Goal: Register for event/course

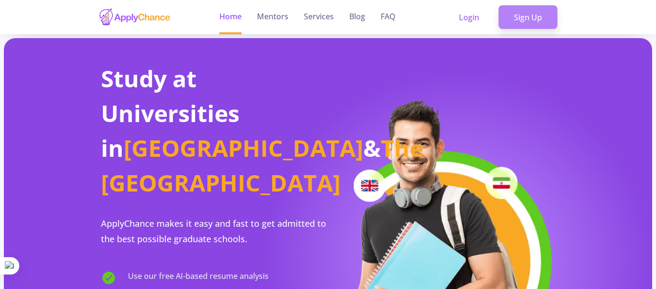
click at [509, 12] on link "Sign Up" at bounding box center [527, 17] width 59 height 24
click at [522, 5] on link "Sign Up" at bounding box center [527, 17] width 59 height 24
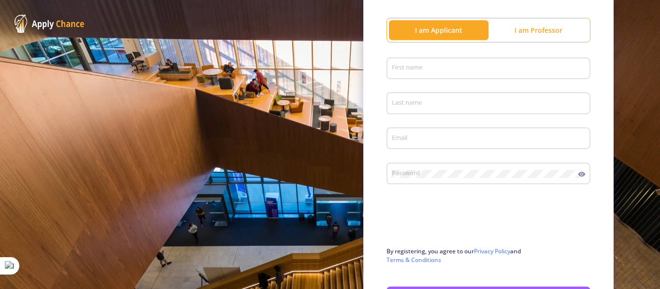
scroll to position [86, 0]
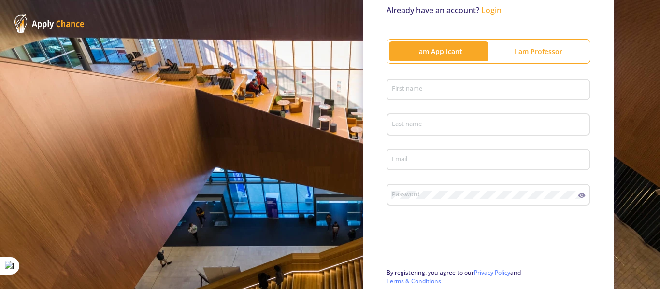
click at [419, 86] on input "First name" at bounding box center [489, 90] width 197 height 9
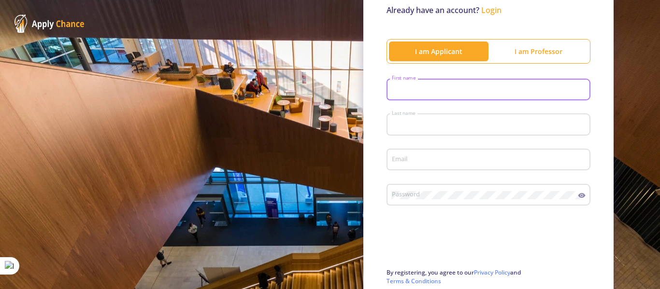
type input "parmida"
type input "g"
click at [421, 167] on div "Email" at bounding box center [488, 157] width 195 height 25
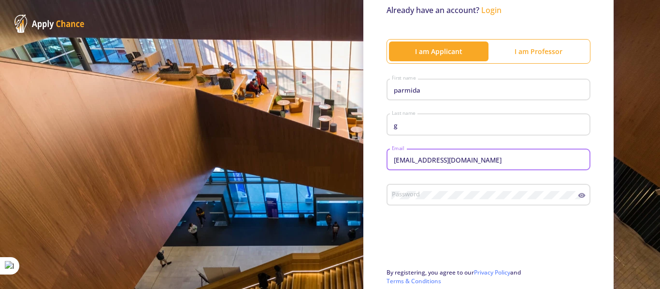
type input "[EMAIL_ADDRESS][DOMAIN_NAME]"
click at [435, 190] on div "Password" at bounding box center [484, 193] width 187 height 25
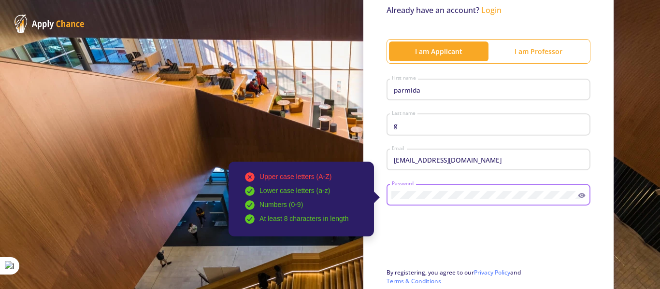
click at [579, 194] on icon at bounding box center [581, 195] width 7 height 5
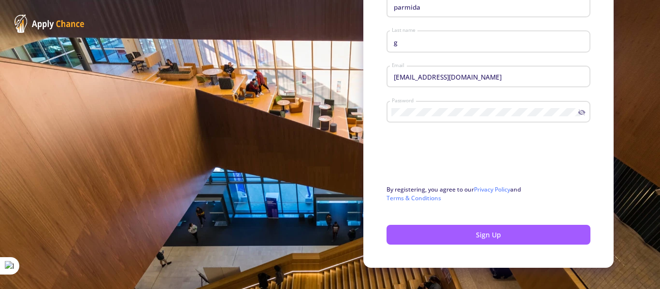
scroll to position [183, 0]
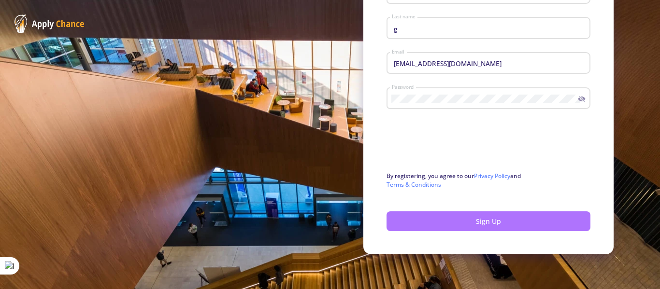
click at [496, 222] on button "Sign Up" at bounding box center [488, 222] width 204 height 20
click at [418, 222] on button "Sign Up" at bounding box center [488, 222] width 204 height 20
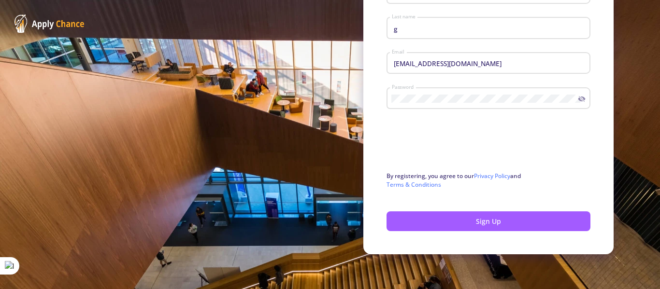
click at [418, 222] on button "Sign Up" at bounding box center [488, 222] width 204 height 20
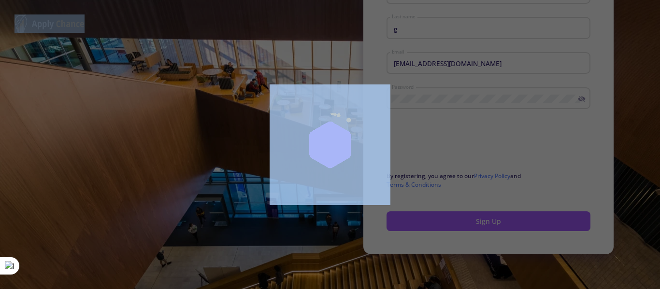
click at [418, 222] on div at bounding box center [330, 144] width 660 height 289
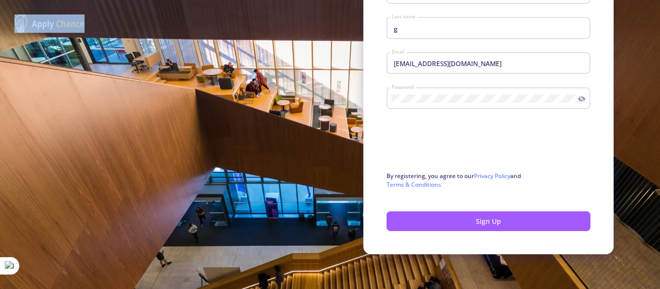
click at [418, 222] on button "Sign Up" at bounding box center [488, 222] width 204 height 20
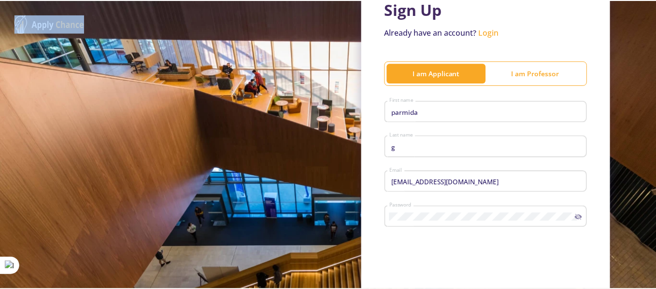
scroll to position [0, 0]
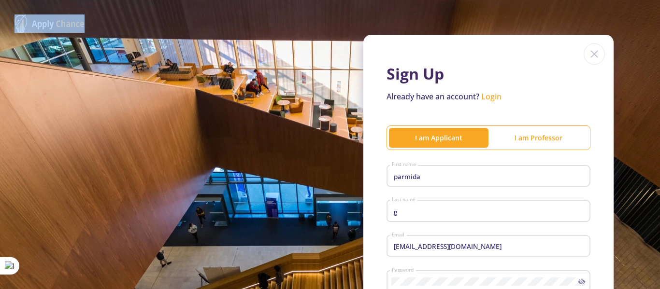
click at [36, 26] on img at bounding box center [49, 23] width 70 height 18
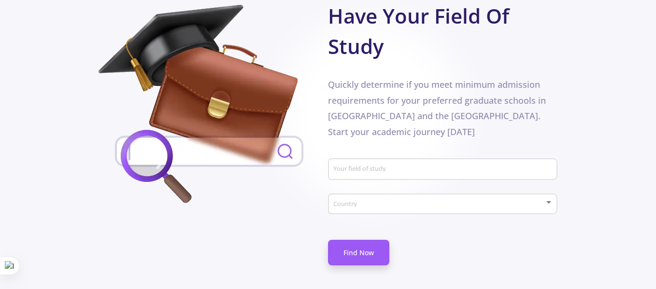
scroll to position [579, 0]
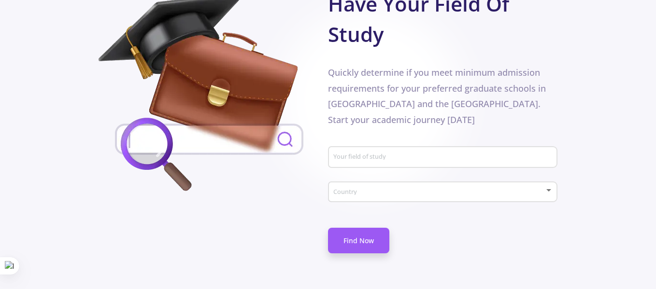
click at [364, 154] on input "Your field of study" at bounding box center [444, 158] width 223 height 9
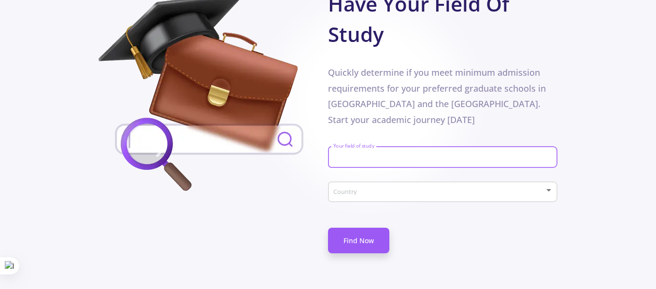
click at [369, 189] on span at bounding box center [439, 192] width 209 height 7
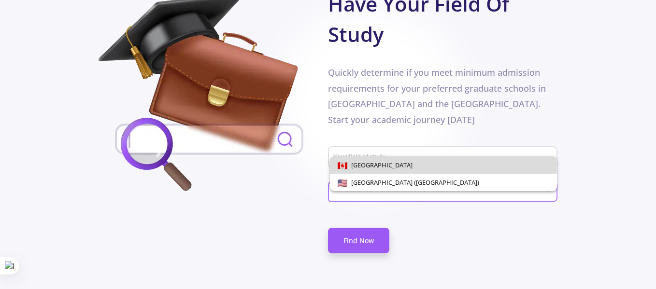
click at [370, 163] on span "[GEOGRAPHIC_DATA]" at bounding box center [379, 165] width 65 height 9
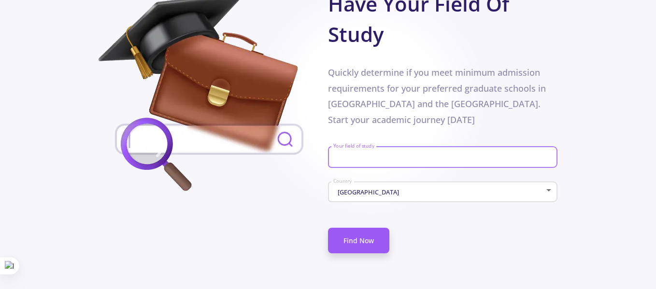
click at [360, 154] on input "Your field of study" at bounding box center [444, 158] width 223 height 9
type input "chemical engineering"
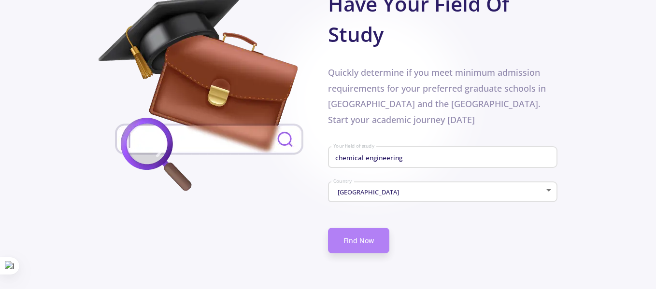
click at [364, 228] on link "Find Now" at bounding box center [358, 241] width 61 height 26
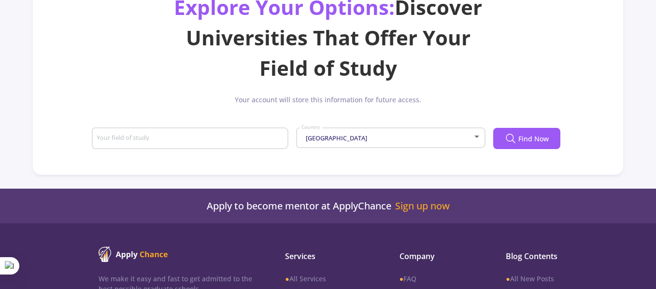
scroll to position [86, 0]
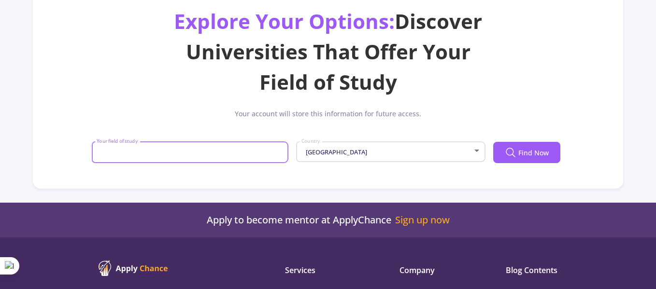
click at [231, 150] on input "Your field of study" at bounding box center [191, 153] width 190 height 9
type input "chemical engineering"
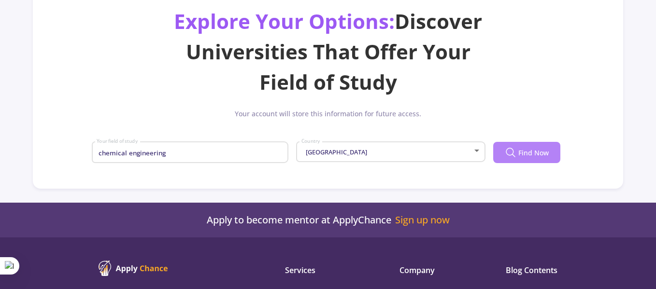
click at [508, 145] on button "Find Now" at bounding box center [526, 152] width 67 height 21
click at [516, 149] on icon at bounding box center [511, 153] width 12 height 12
click at [506, 146] on button "Find Now" at bounding box center [526, 152] width 67 height 21
click at [555, 186] on div "Explore Your Options: Discover Universities That Offer Your Field of Study Your…" at bounding box center [328, 80] width 590 height 218
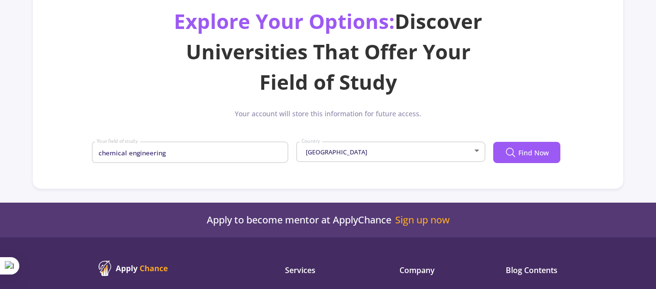
click at [510, 165] on div "chemical engineering Your field of study [GEOGRAPHIC_DATA] Country Find Now" at bounding box center [328, 155] width 472 height 35
click at [513, 159] on button "Find Now" at bounding box center [526, 152] width 67 height 21
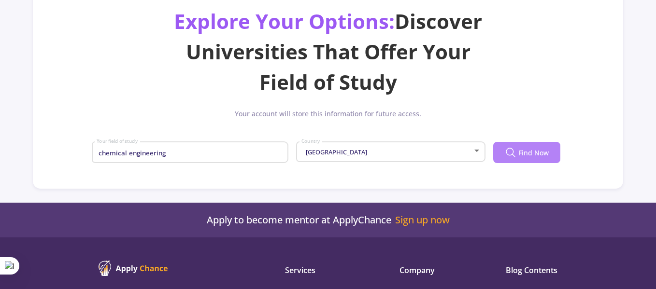
click at [513, 159] on button "Find Now" at bounding box center [526, 152] width 67 height 21
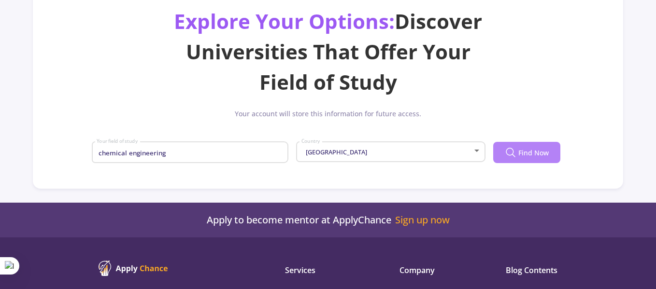
click at [513, 159] on button "Find Now" at bounding box center [526, 152] width 67 height 21
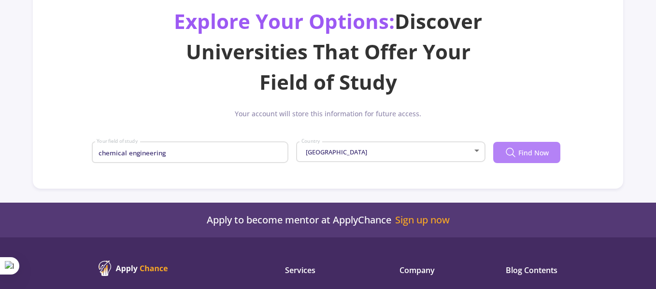
click at [513, 159] on button "Find Now" at bounding box center [526, 152] width 67 height 21
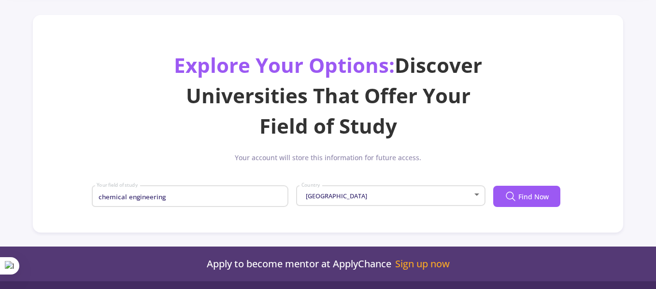
scroll to position [38, 0]
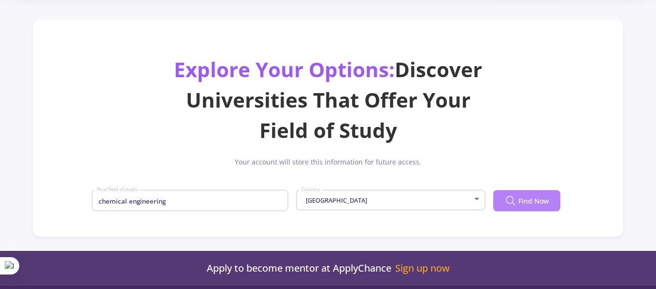
click at [509, 210] on button "Find Now" at bounding box center [526, 200] width 67 height 21
click at [517, 206] on button "Find Now" at bounding box center [526, 200] width 67 height 21
click at [511, 201] on icon at bounding box center [511, 201] width 12 height 12
click at [511, 200] on icon at bounding box center [511, 201] width 12 height 12
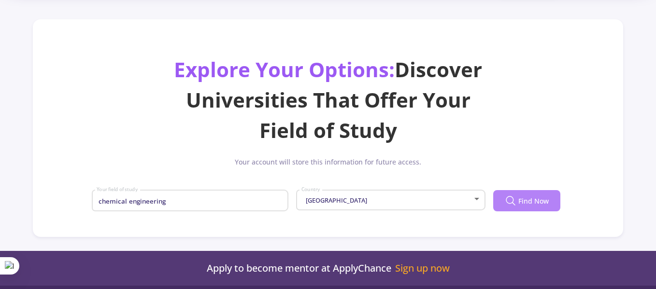
click at [511, 200] on icon at bounding box center [511, 201] width 12 height 12
click at [513, 203] on icon at bounding box center [511, 201] width 12 height 12
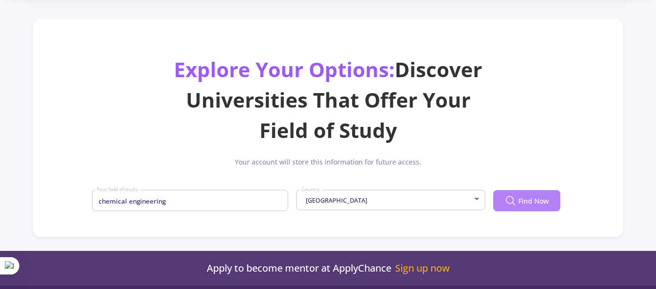
drag, startPoint x: 515, startPoint y: 206, endPoint x: 519, endPoint y: 208, distance: 5.0
click at [516, 207] on button "Find Now" at bounding box center [526, 200] width 67 height 21
click at [521, 209] on button "Find Now" at bounding box center [526, 200] width 67 height 21
click at [522, 210] on button "Find Now" at bounding box center [526, 200] width 67 height 21
click at [523, 212] on div "chemical engineering Your field of study [GEOGRAPHIC_DATA] Country Find Now" at bounding box center [328, 203] width 472 height 35
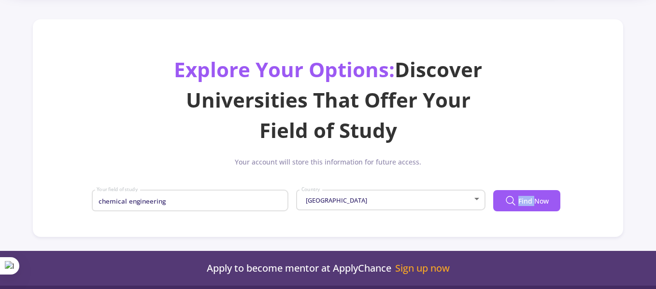
click at [524, 212] on div "chemical engineering Your field of study [GEOGRAPHIC_DATA] Country Find Now" at bounding box center [328, 203] width 472 height 35
click at [525, 212] on div "chemical engineering Your field of study [GEOGRAPHIC_DATA] Country Find Now" at bounding box center [328, 203] width 472 height 35
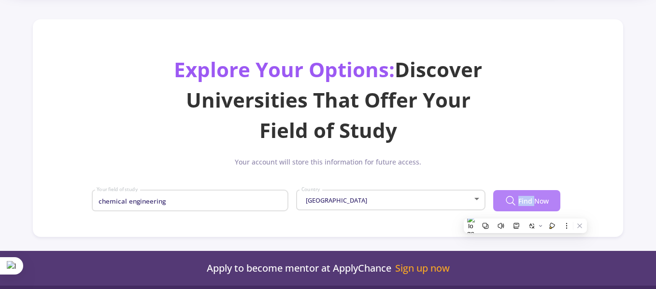
click at [522, 206] on span "Find Now" at bounding box center [533, 201] width 30 height 10
click at [527, 200] on span "Find Now" at bounding box center [533, 201] width 30 height 10
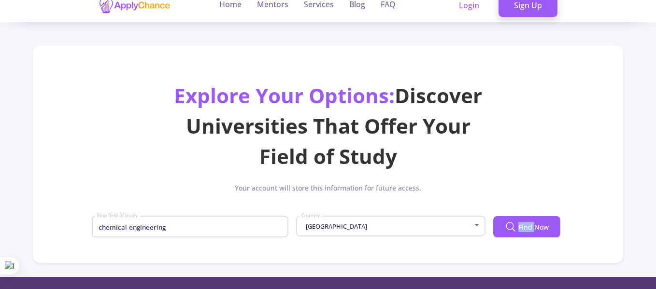
scroll to position [0, 0]
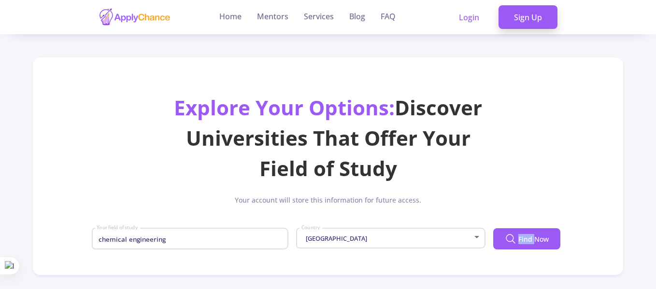
click at [156, 22] on img at bounding box center [135, 17] width 72 height 19
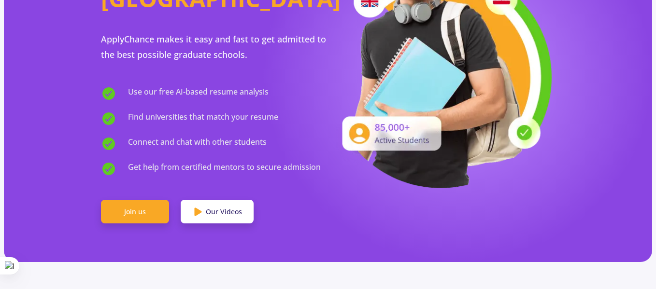
scroll to position [193, 0]
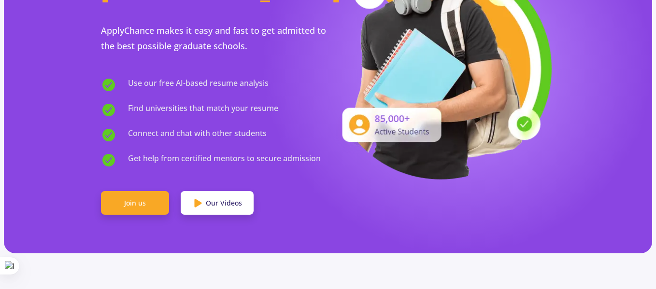
click at [322, 126] on div "Connect and chat with other students" at bounding box center [214, 134] width 227 height 17
click at [146, 191] on link "Join us" at bounding box center [135, 203] width 68 height 24
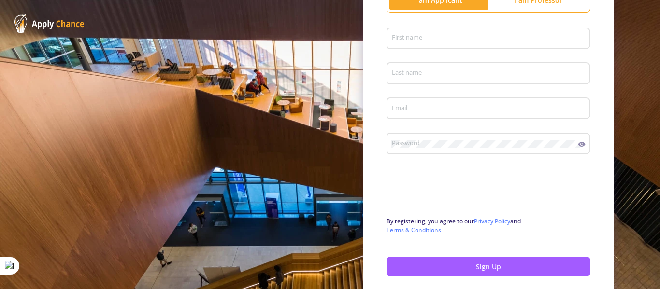
scroll to position [183, 0]
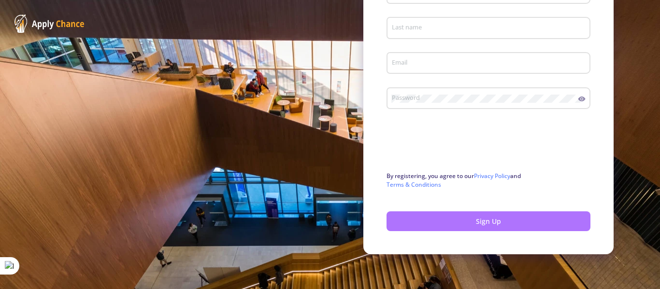
click at [435, 226] on button "Sign Up" at bounding box center [488, 222] width 204 height 20
